Goal: Navigation & Orientation: Go to known website

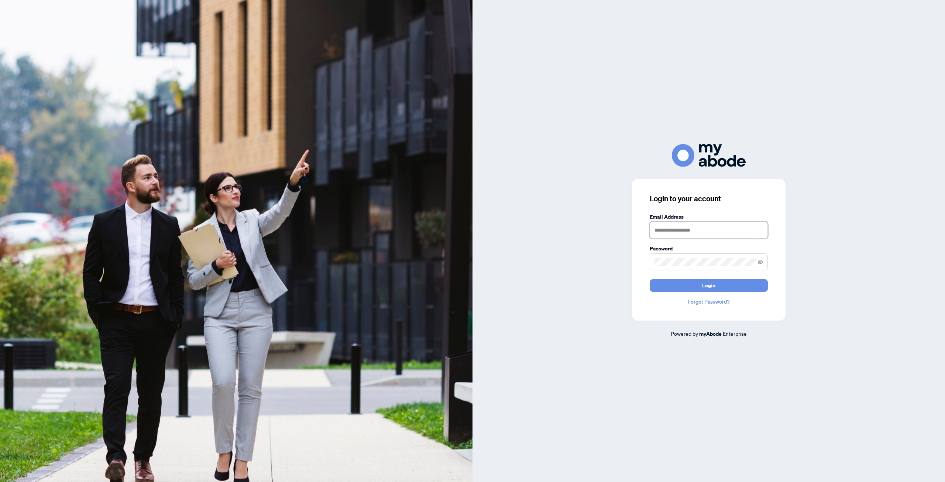
click at [655, 234] on input "text" at bounding box center [709, 230] width 118 height 17
type input "**********"
click at [701, 288] on button "Login" at bounding box center [709, 285] width 118 height 13
